Goal: Task Accomplishment & Management: Manage account settings

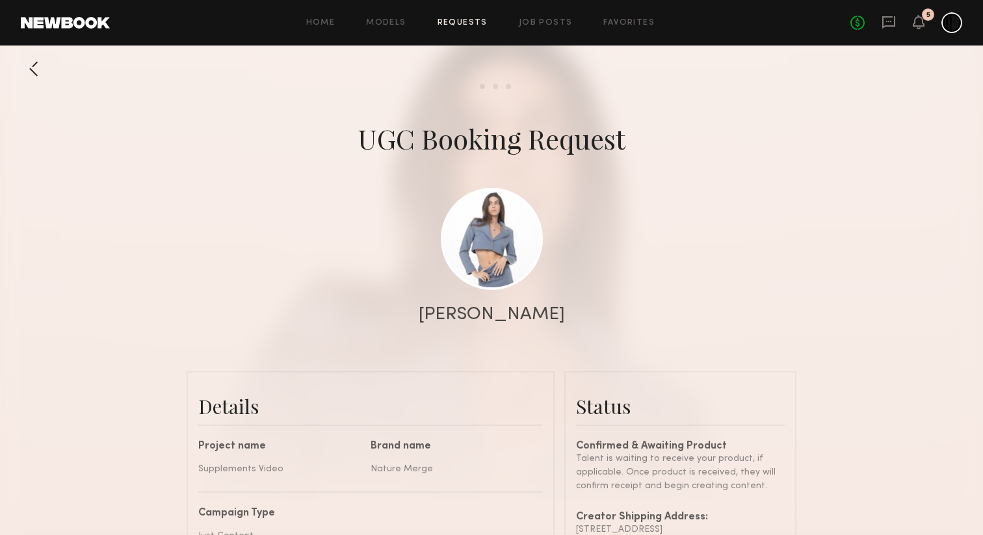
click at [34, 66] on div at bounding box center [34, 69] width 26 height 26
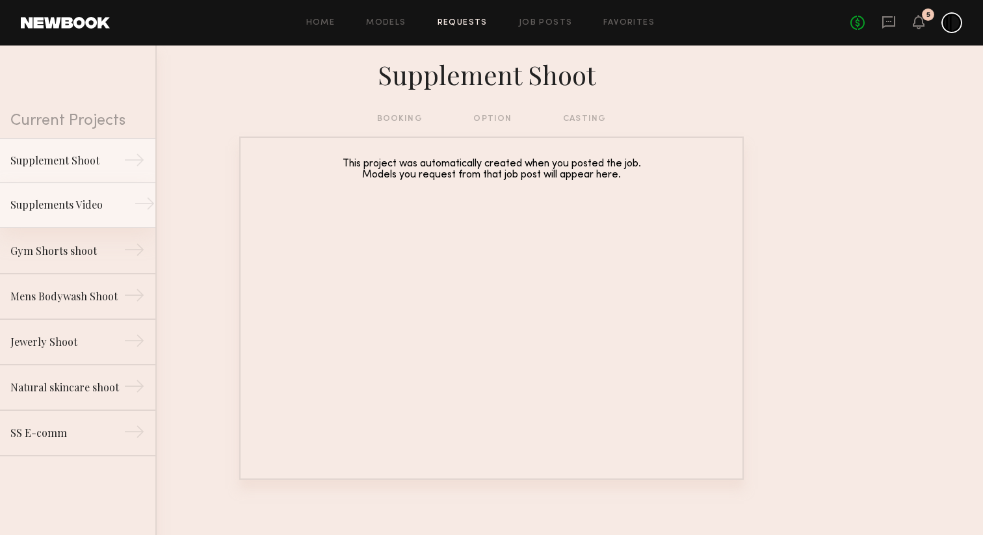
click at [75, 208] on div "Supplements Video" at bounding box center [66, 205] width 113 height 16
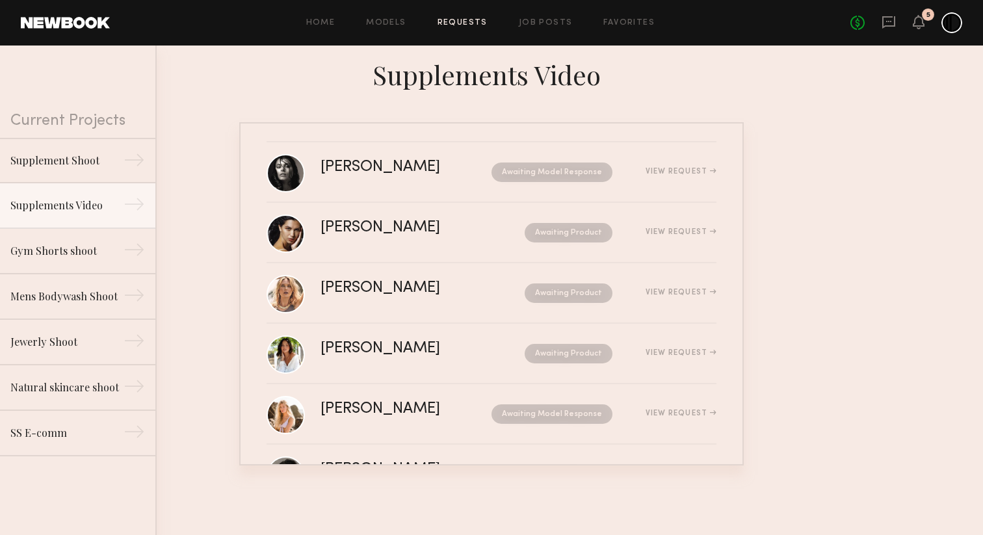
scroll to position [4, 0]
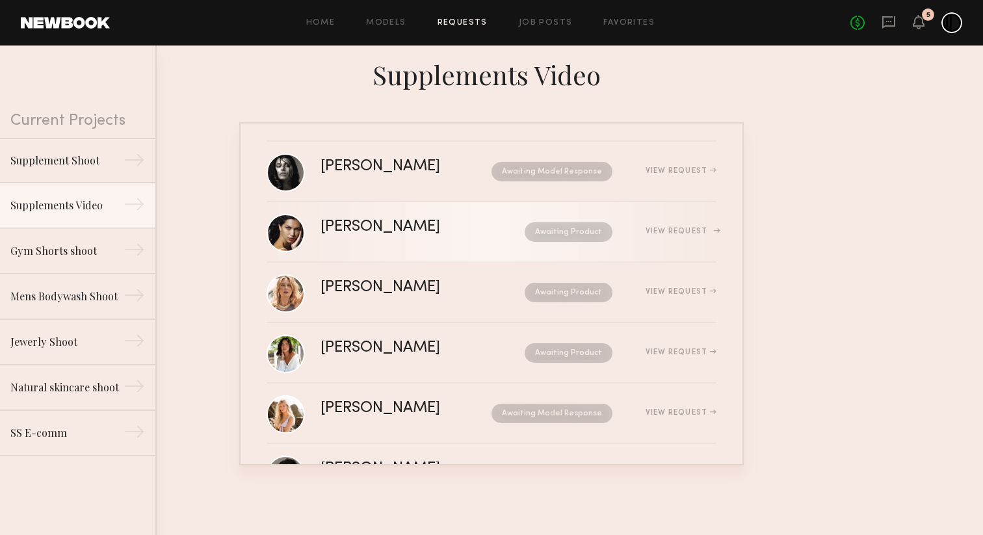
click at [483, 236] on div "Awaiting Product" at bounding box center [548, 232] width 130 height 20
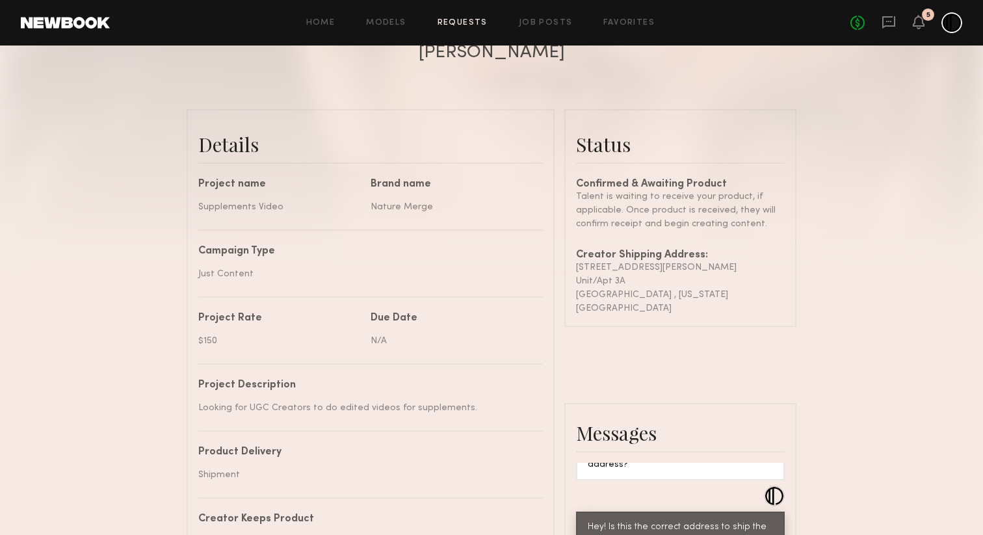
scroll to position [263, 0]
drag, startPoint x: 455, startPoint y: 52, endPoint x: 511, endPoint y: 52, distance: 55.3
click at [511, 52] on div "Giselle P." at bounding box center [492, 52] width 146 height 18
copy div "Giselle"
drag, startPoint x: 576, startPoint y: 268, endPoint x: 652, endPoint y: 271, distance: 76.2
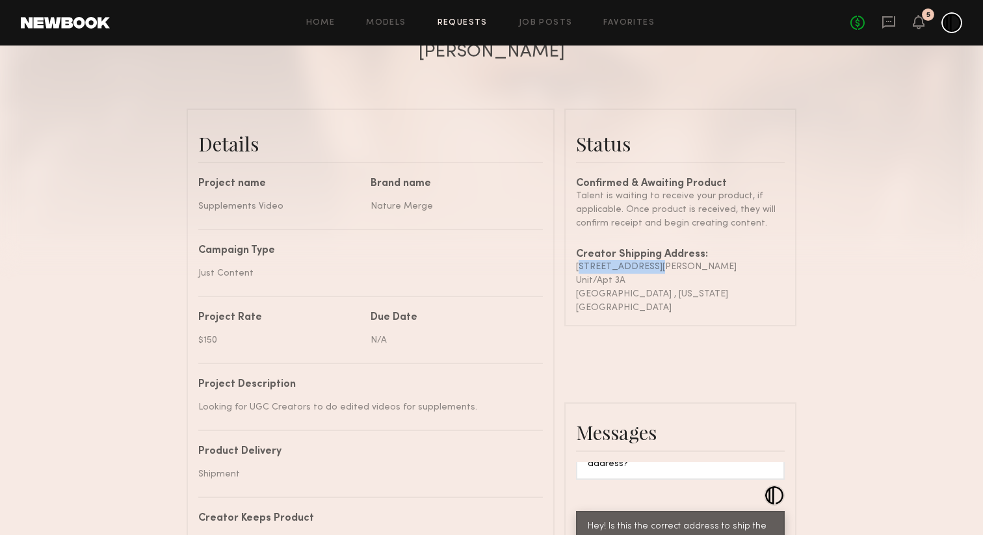
click at [652, 271] on div "419 Adams street" at bounding box center [680, 267] width 209 height 14
copy div "419 Adams street"
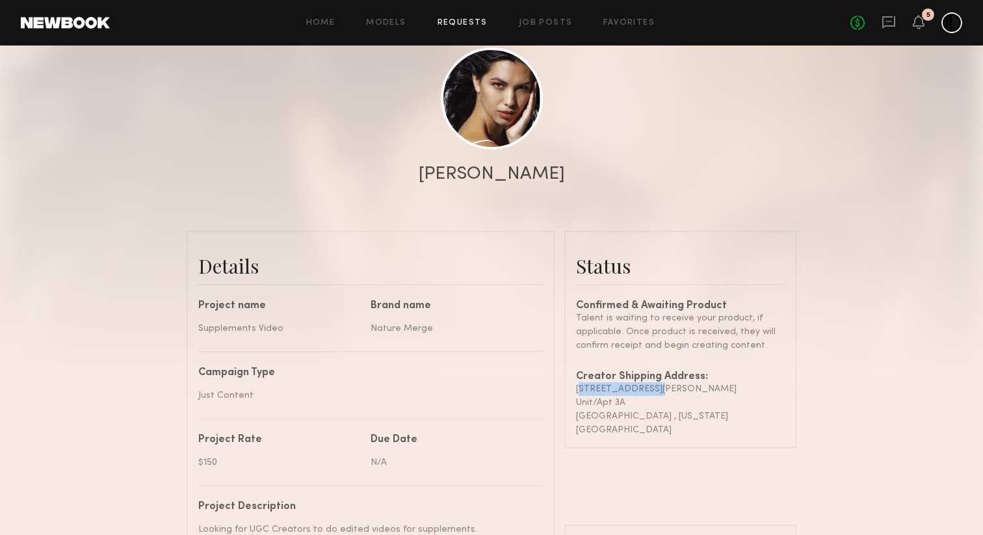
scroll to position [0, 0]
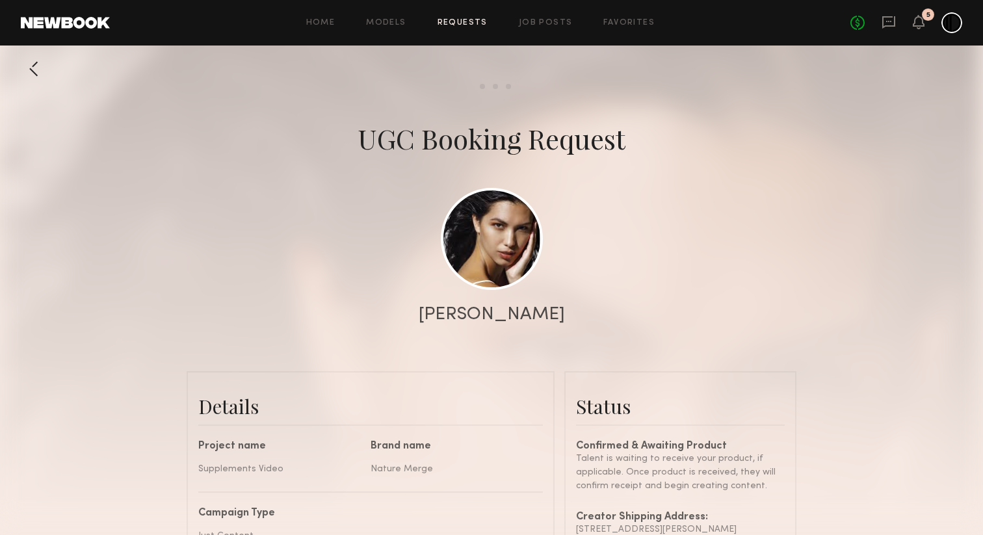
click at [40, 74] on div at bounding box center [34, 69] width 26 height 26
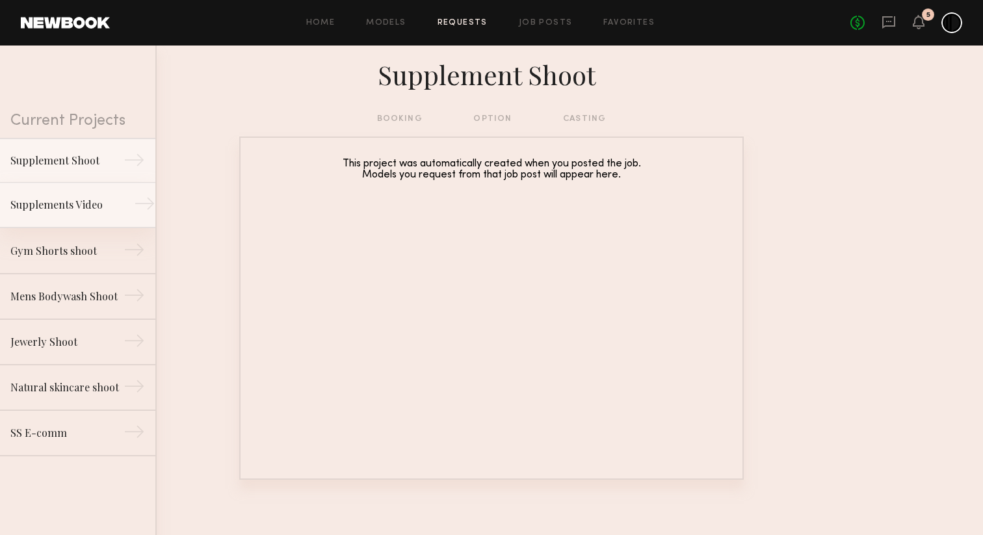
click at [76, 202] on div "Supplements Video" at bounding box center [66, 205] width 113 height 16
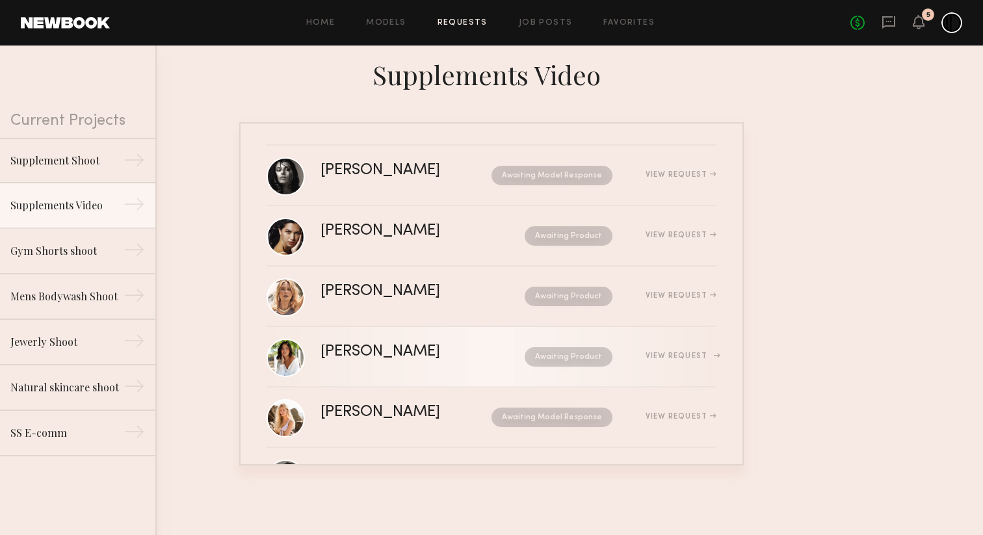
scroll to position [1, 0]
